Goal: Information Seeking & Learning: Find specific fact

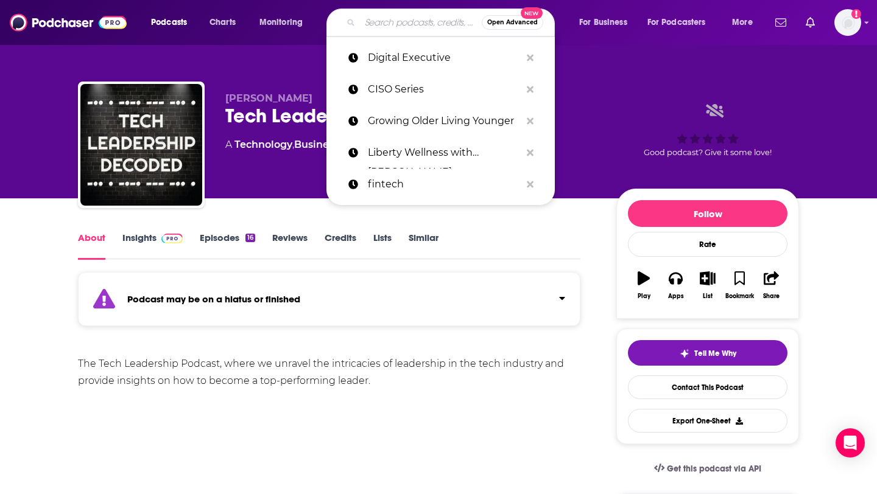
click at [380, 25] on input "Search podcasts, credits, & more..." at bounding box center [421, 22] width 122 height 19
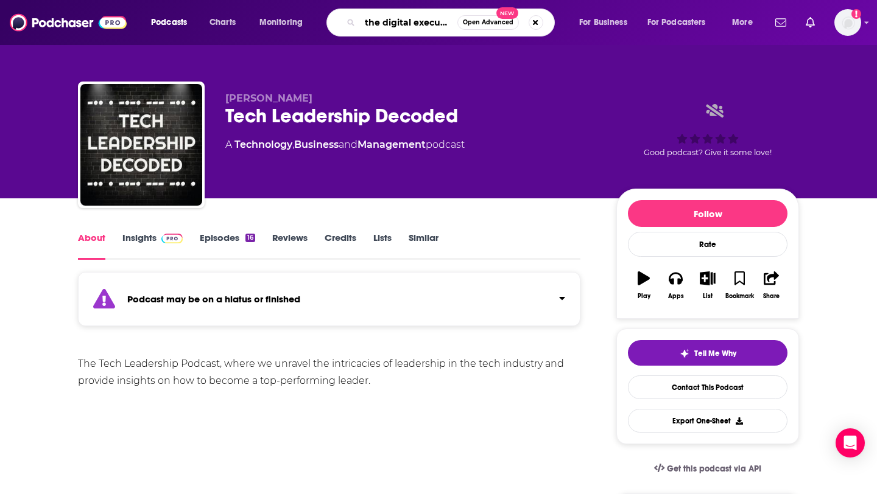
type input "the digital executive"
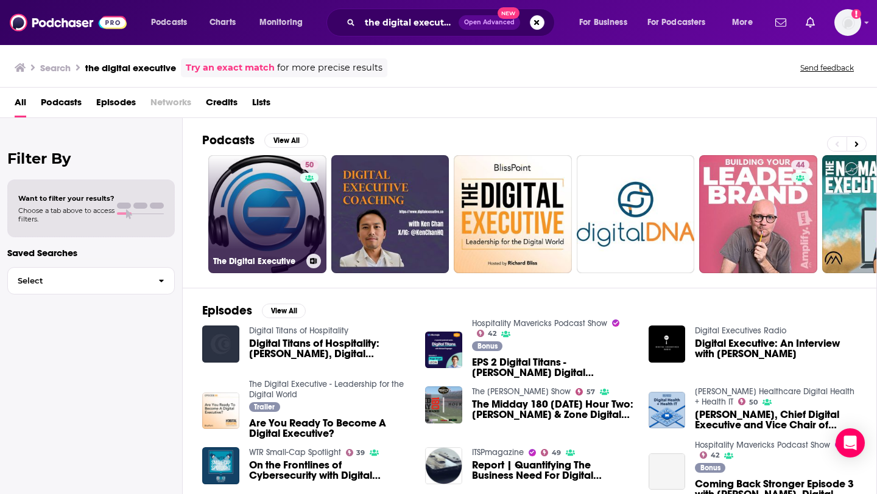
click at [281, 203] on link "50 The Digital Executive" at bounding box center [267, 214] width 118 height 118
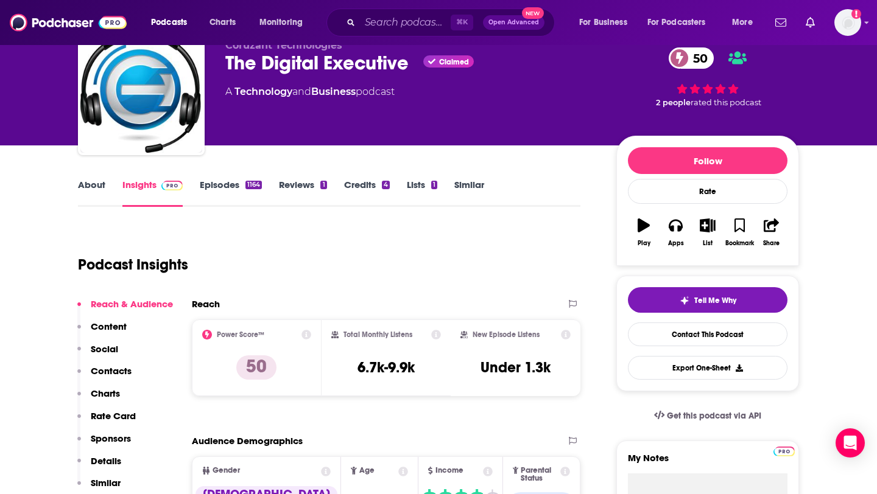
scroll to position [57, 0]
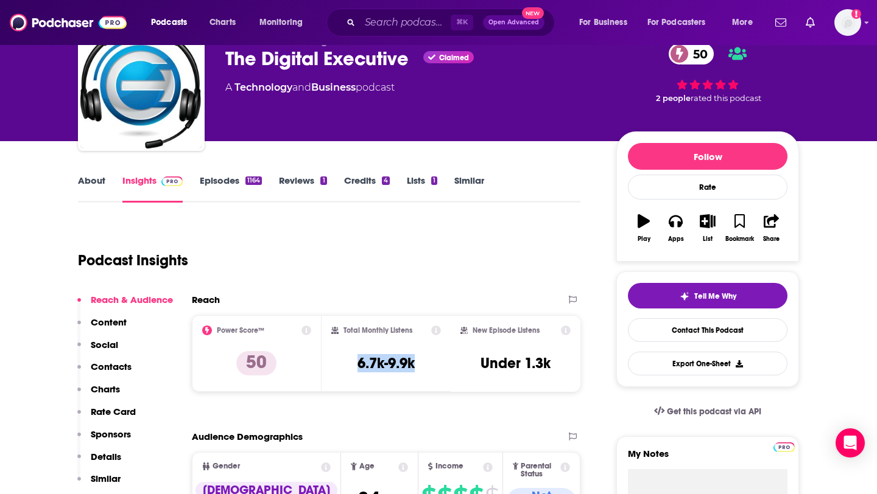
drag, startPoint x: 353, startPoint y: 362, endPoint x: 423, endPoint y: 365, distance: 70.1
click at [423, 365] on div "Total Monthly Listens 6.7k-9.9k" at bounding box center [386, 354] width 110 height 56
copy h3 "6.7k-9.9k"
